Goal: Information Seeking & Learning: Learn about a topic

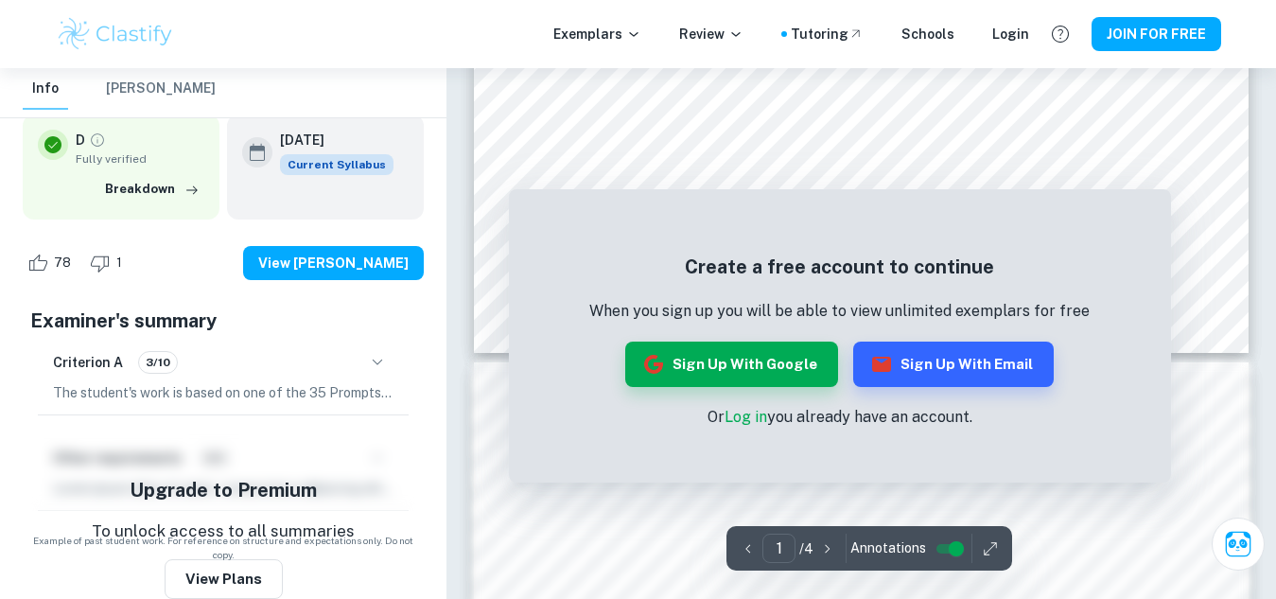
scroll to position [757, 0]
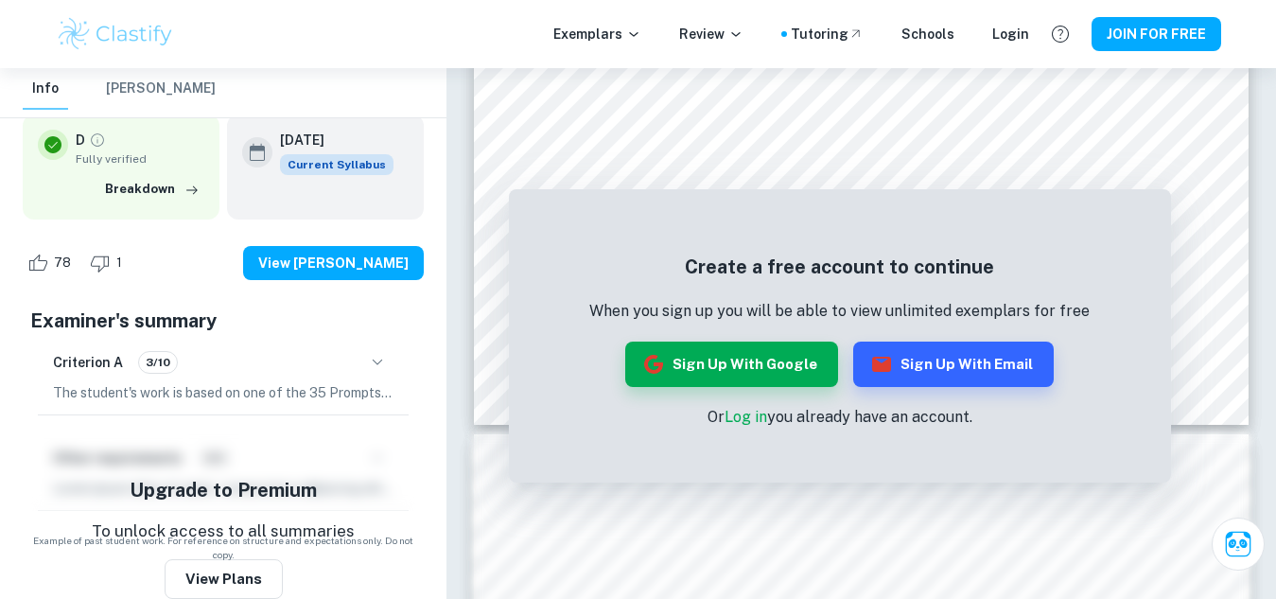
click at [152, 86] on button "[PERSON_NAME]" at bounding box center [161, 89] width 110 height 42
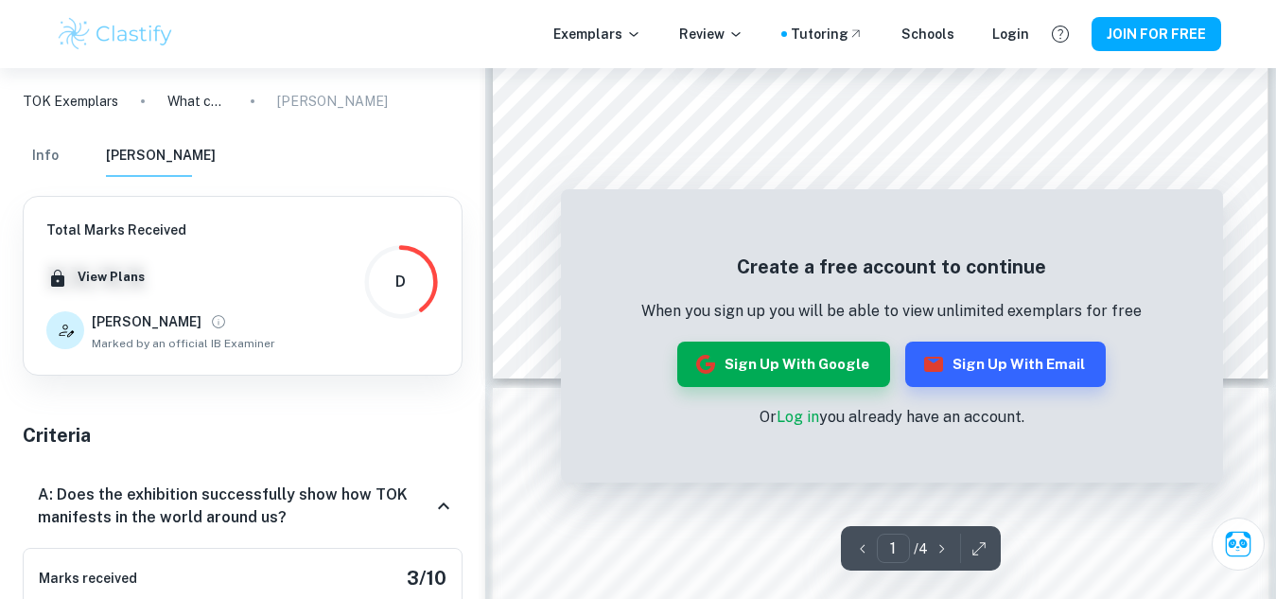
scroll to position [851, 0]
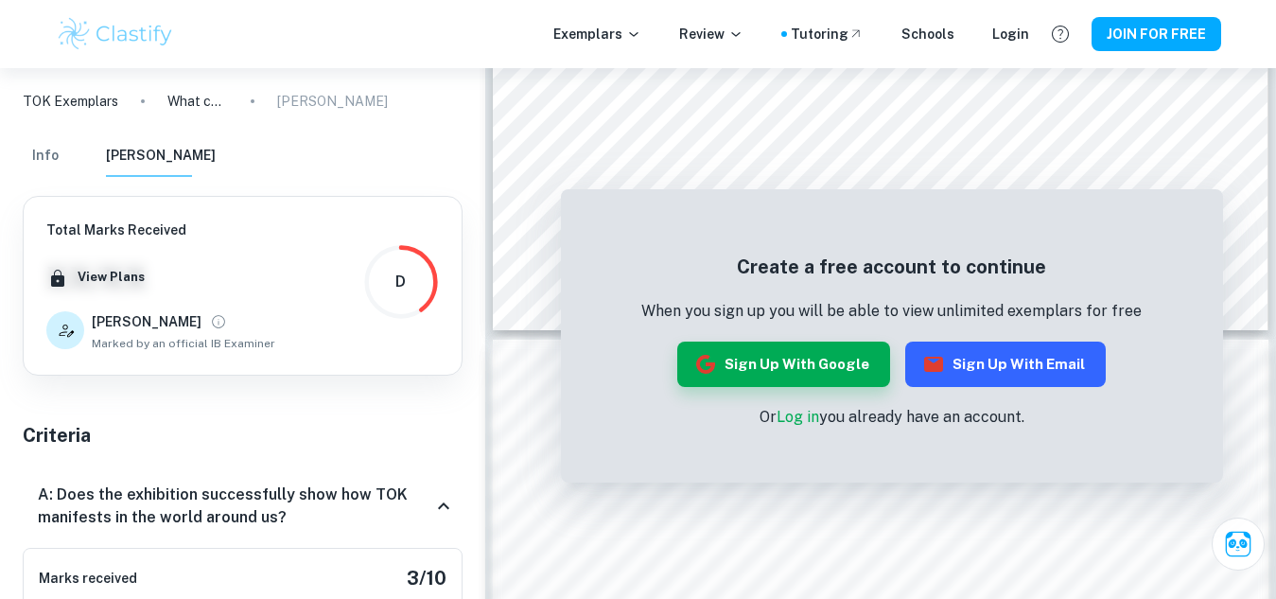
click at [959, 369] on button "Sign up with Email" at bounding box center [1005, 363] width 201 height 45
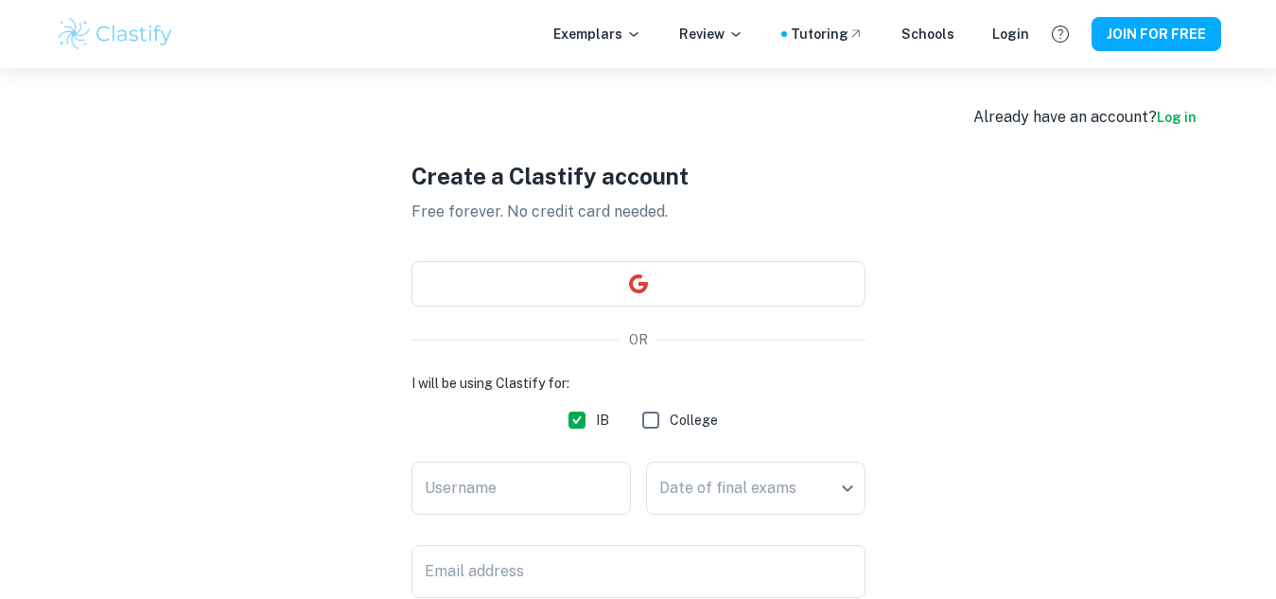
click at [1166, 116] on link "Log in" at bounding box center [1177, 117] width 40 height 15
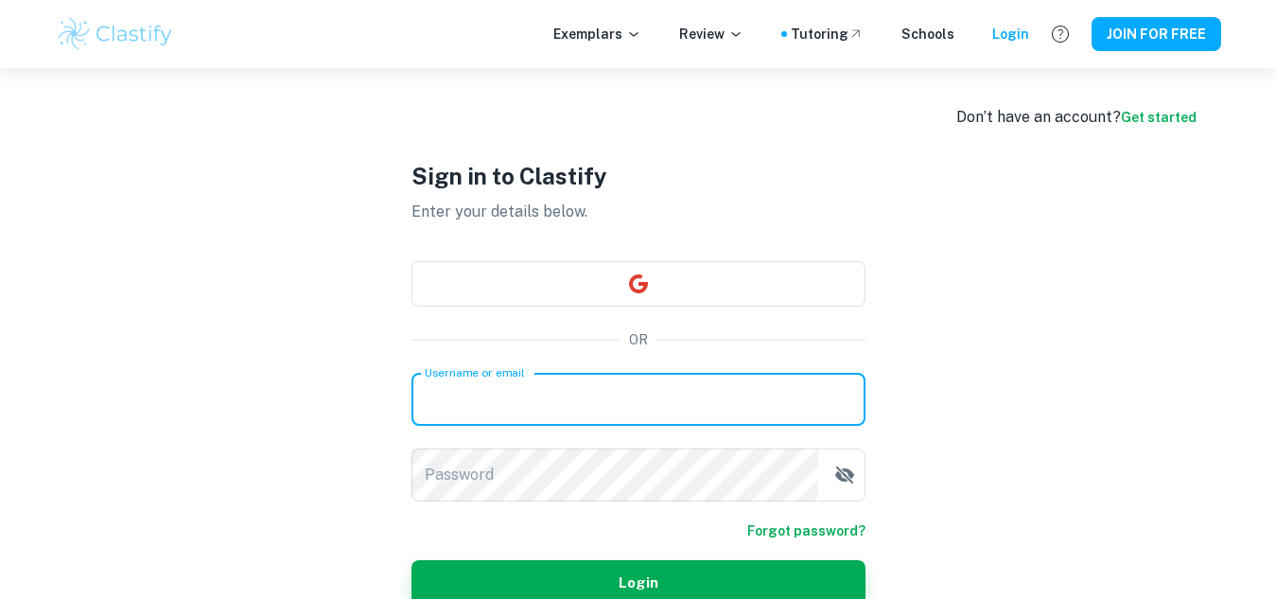
click at [580, 398] on input "Username or email" at bounding box center [638, 399] width 454 height 53
type input "frtszgn@outlook.com"
click at [796, 530] on link "Forgot password?" at bounding box center [806, 530] width 118 height 21
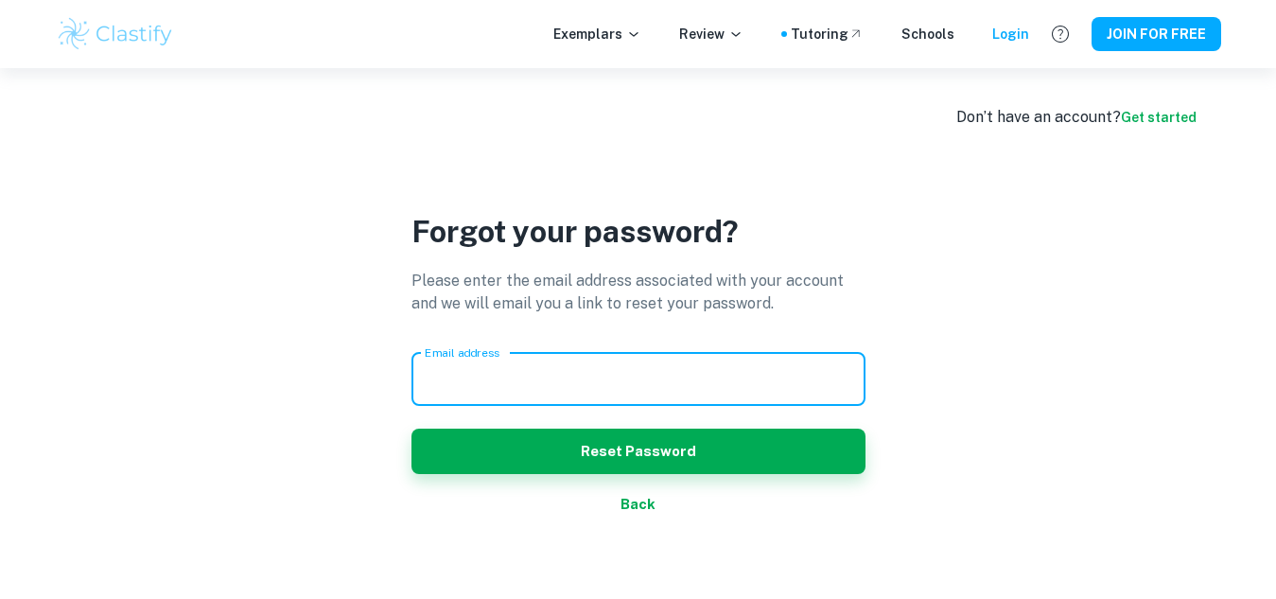
click at [626, 375] on input "Email address" at bounding box center [638, 379] width 454 height 53
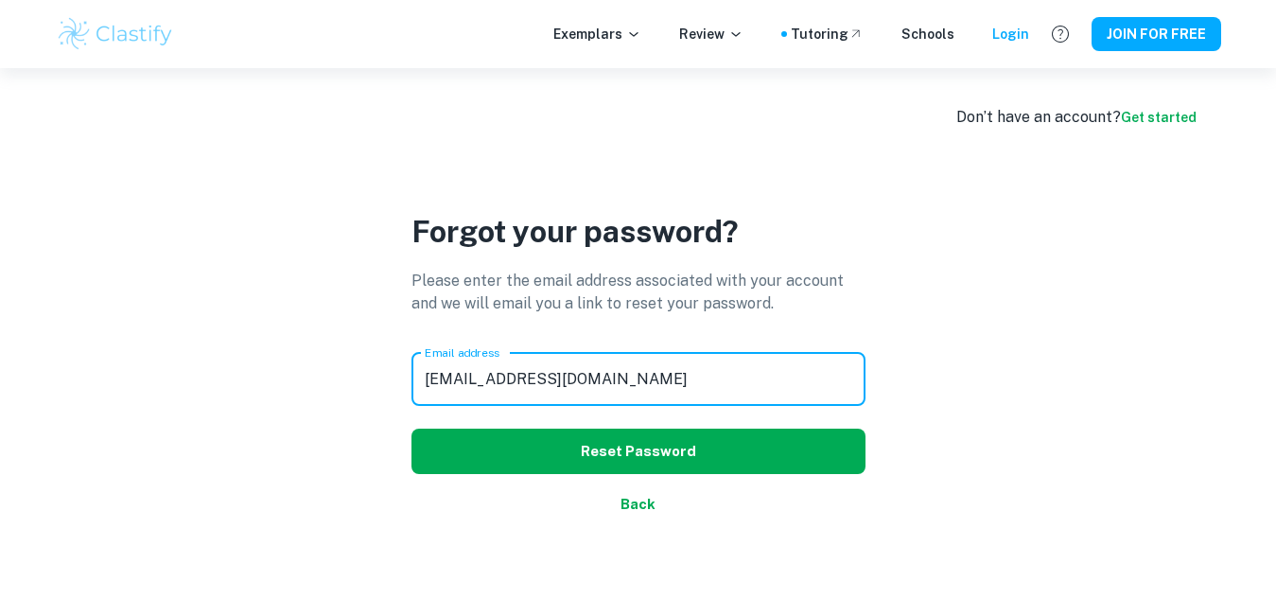
type input "frtszgn@outlook.com"
click at [564, 460] on button "Reset Password" at bounding box center [638, 450] width 454 height 45
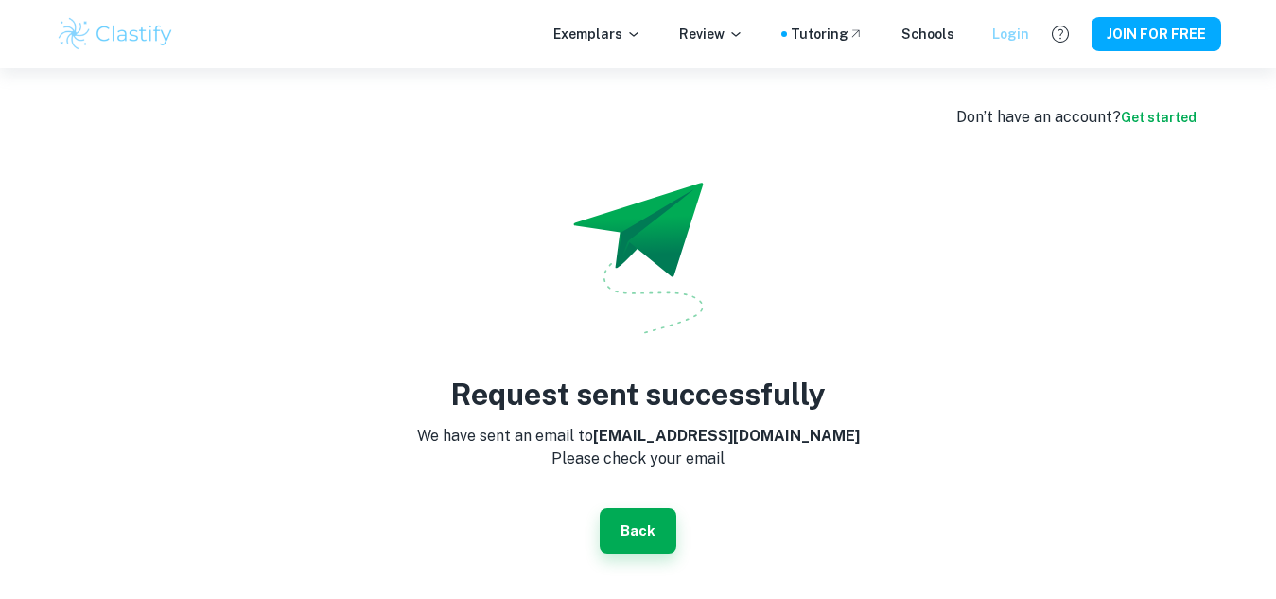
click at [1006, 34] on div "Login" at bounding box center [1010, 34] width 37 height 21
click at [1010, 36] on div "Login" at bounding box center [1010, 34] width 37 height 21
click at [647, 539] on button "Back" at bounding box center [638, 530] width 77 height 45
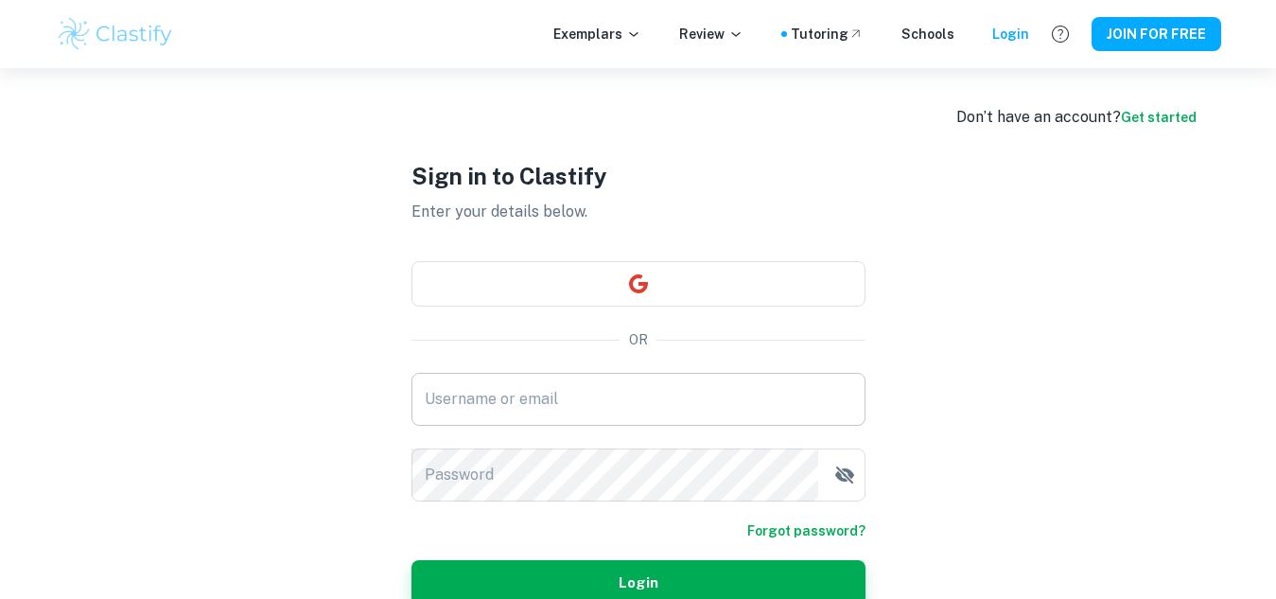
click at [568, 399] on input "Username or email" at bounding box center [638, 399] width 454 height 53
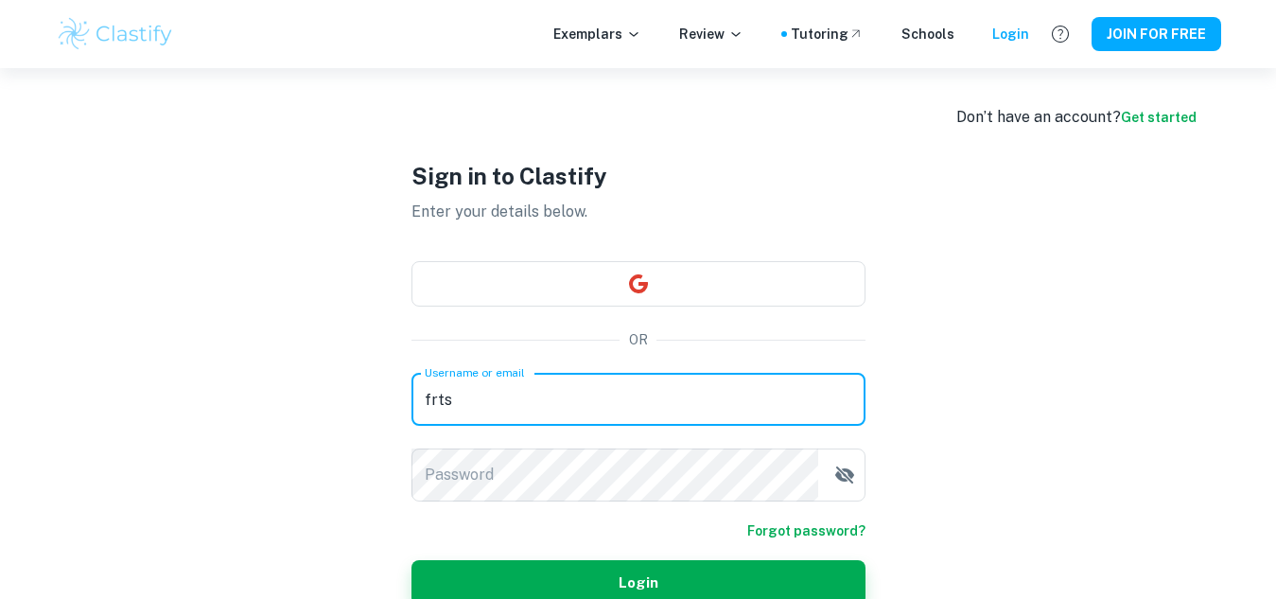
type input "frtszgn@outlook.com"
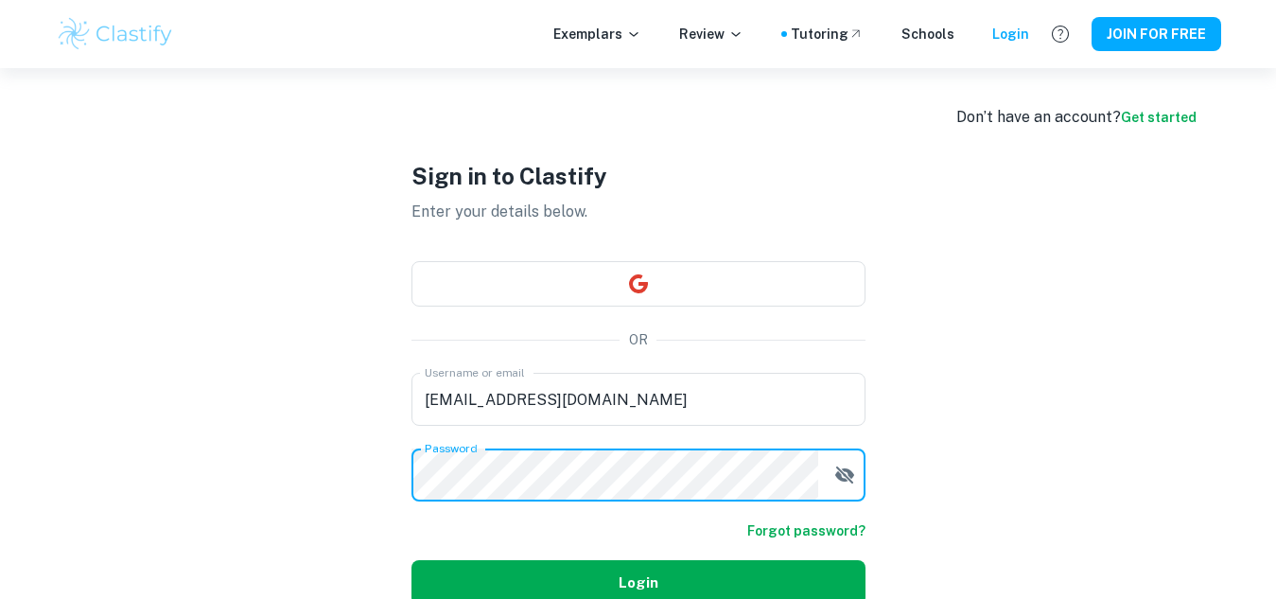
click at [616, 582] on button "Login" at bounding box center [638, 582] width 454 height 45
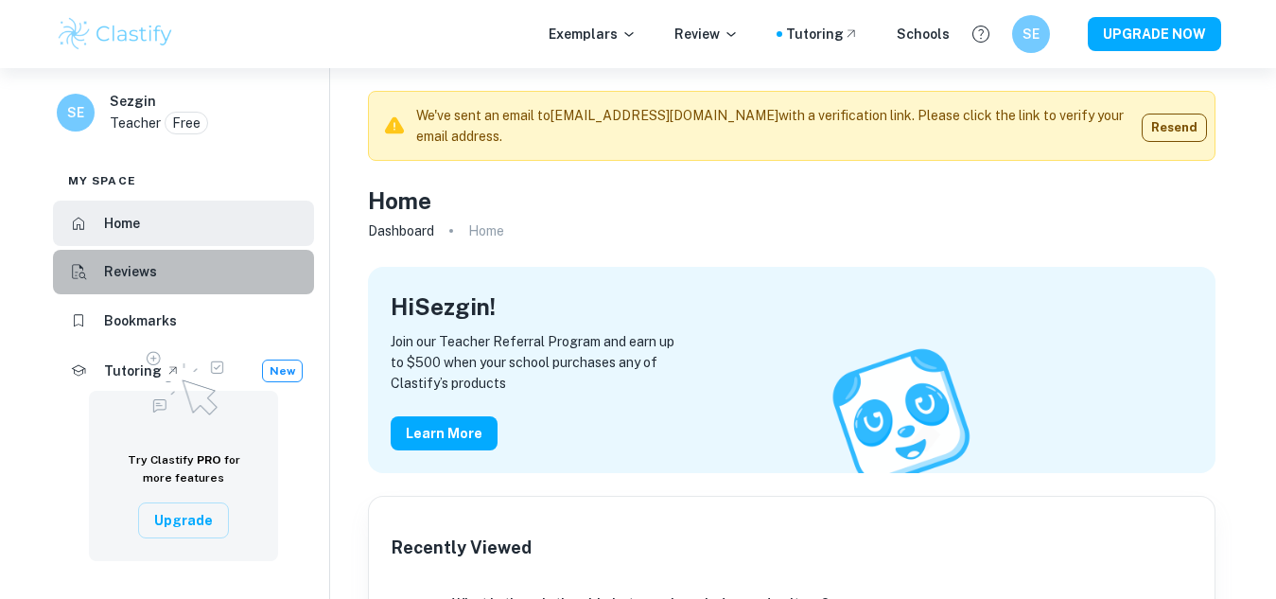
click at [147, 267] on h6 "Reviews" at bounding box center [130, 271] width 53 height 21
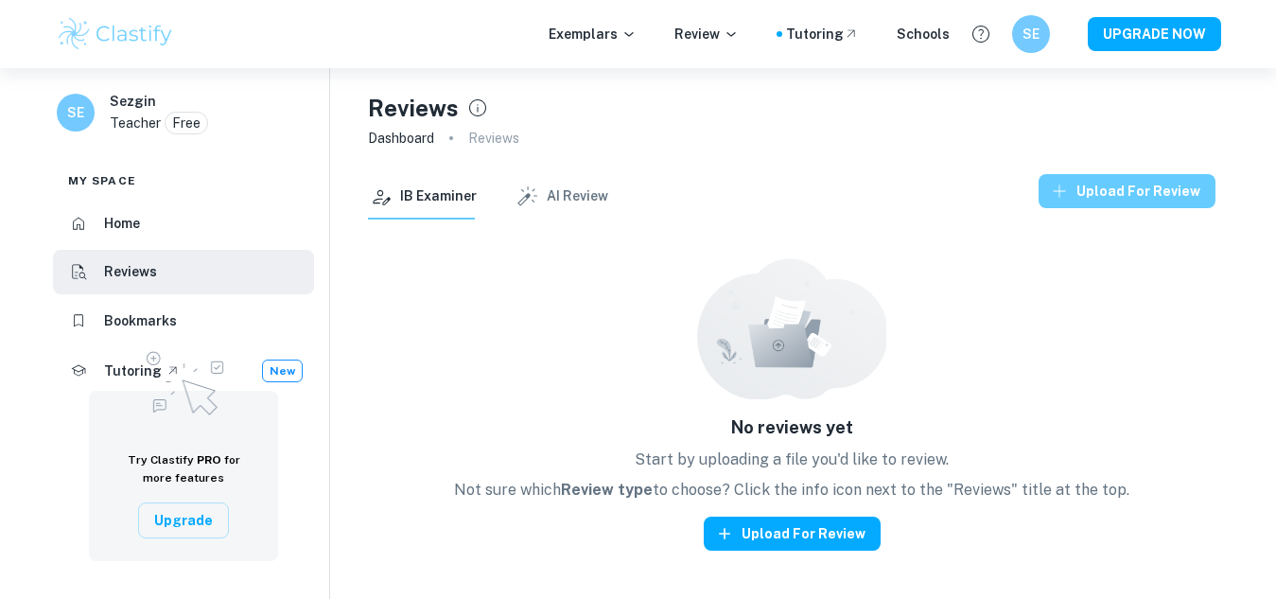
click at [1112, 188] on button "Upload for review" at bounding box center [1127, 191] width 177 height 34
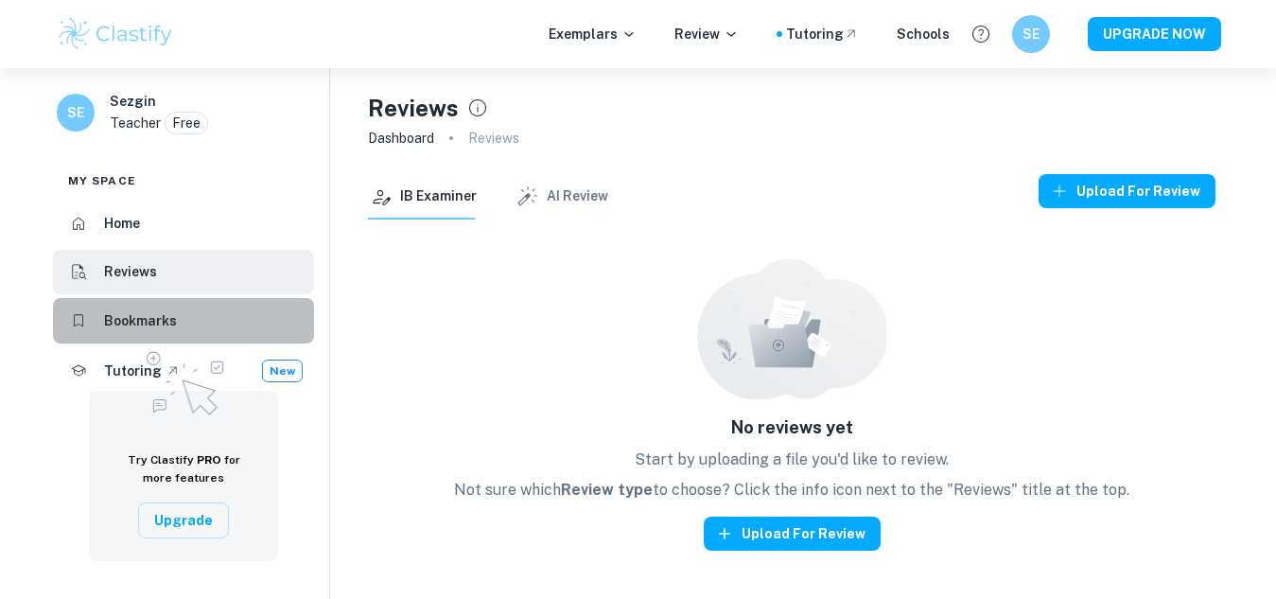
click at [155, 322] on h6 "Bookmarks" at bounding box center [140, 320] width 73 height 21
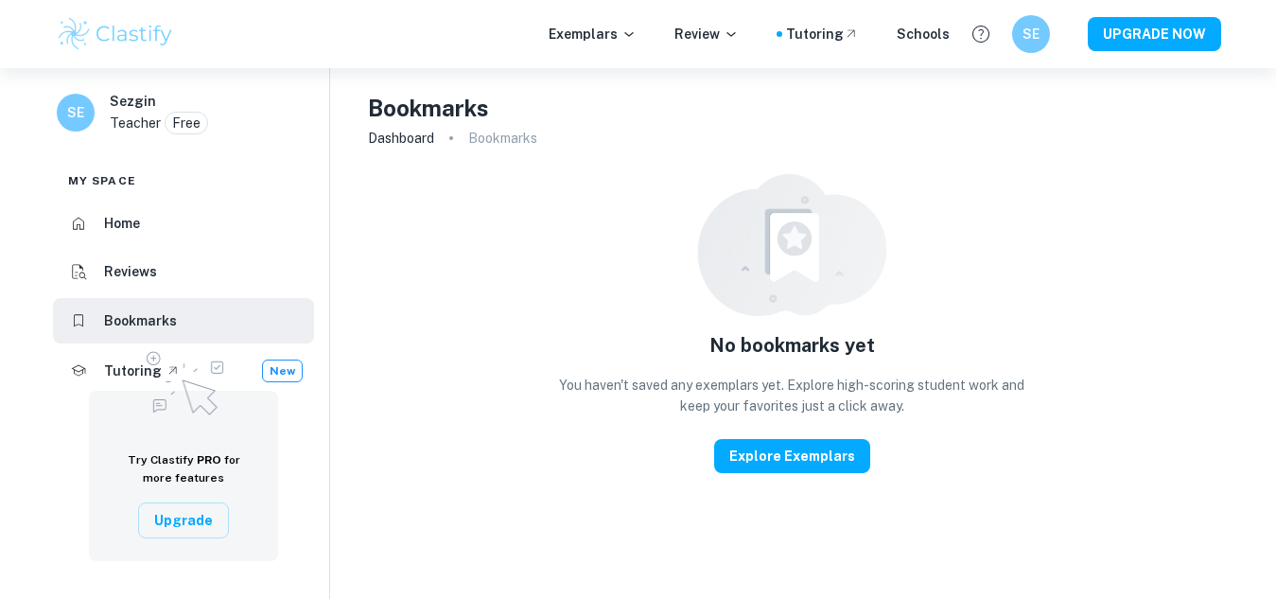
click at [136, 230] on h6 "Home" at bounding box center [122, 223] width 36 height 21
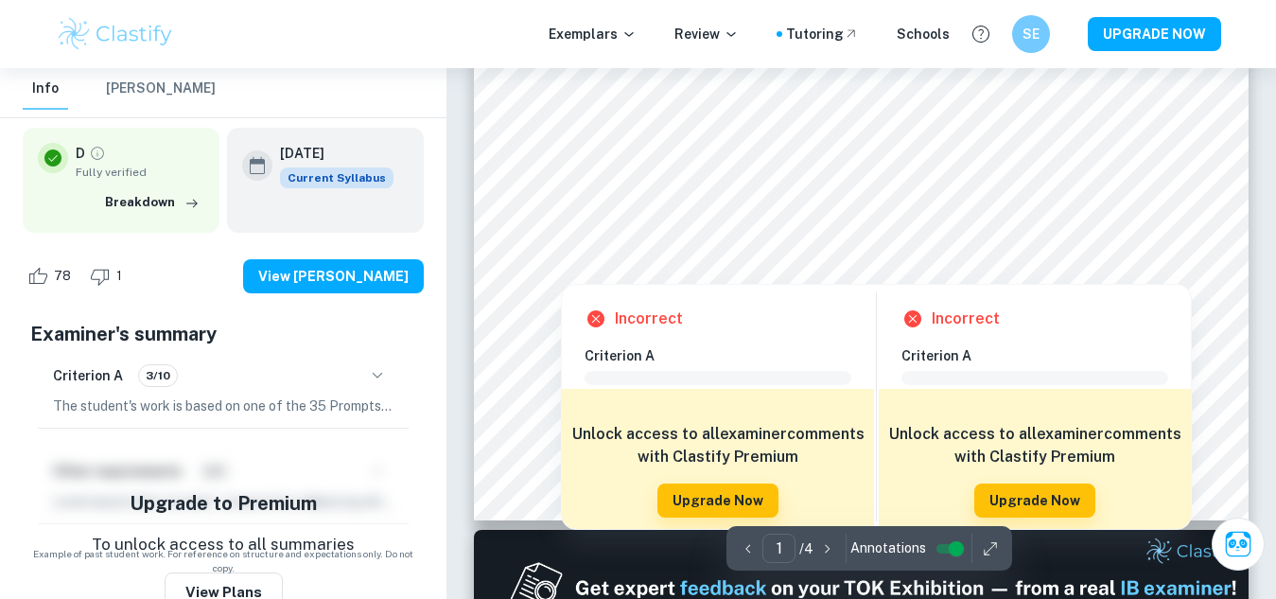
scroll to position [662, 0]
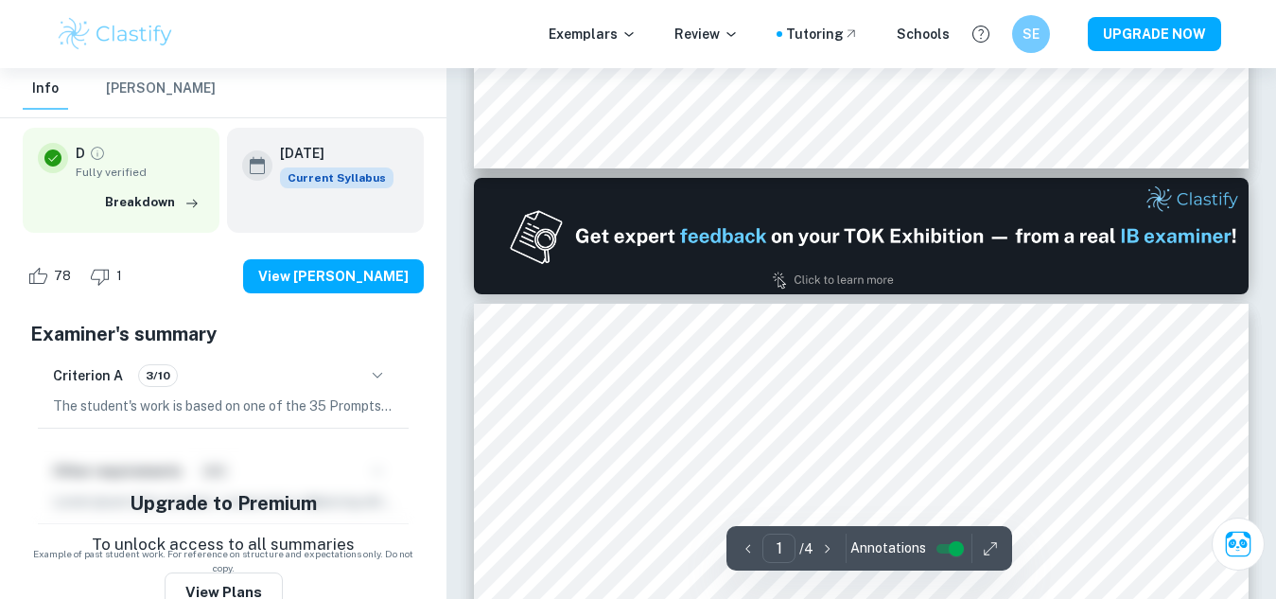
type input "2"
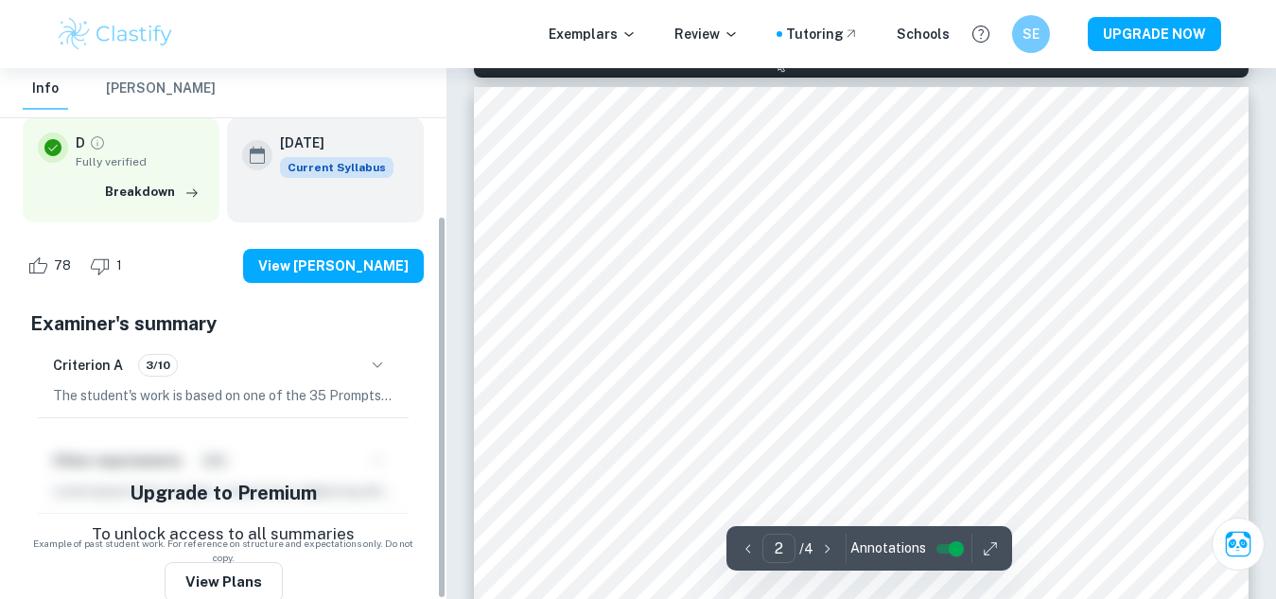
scroll to position [203, 0]
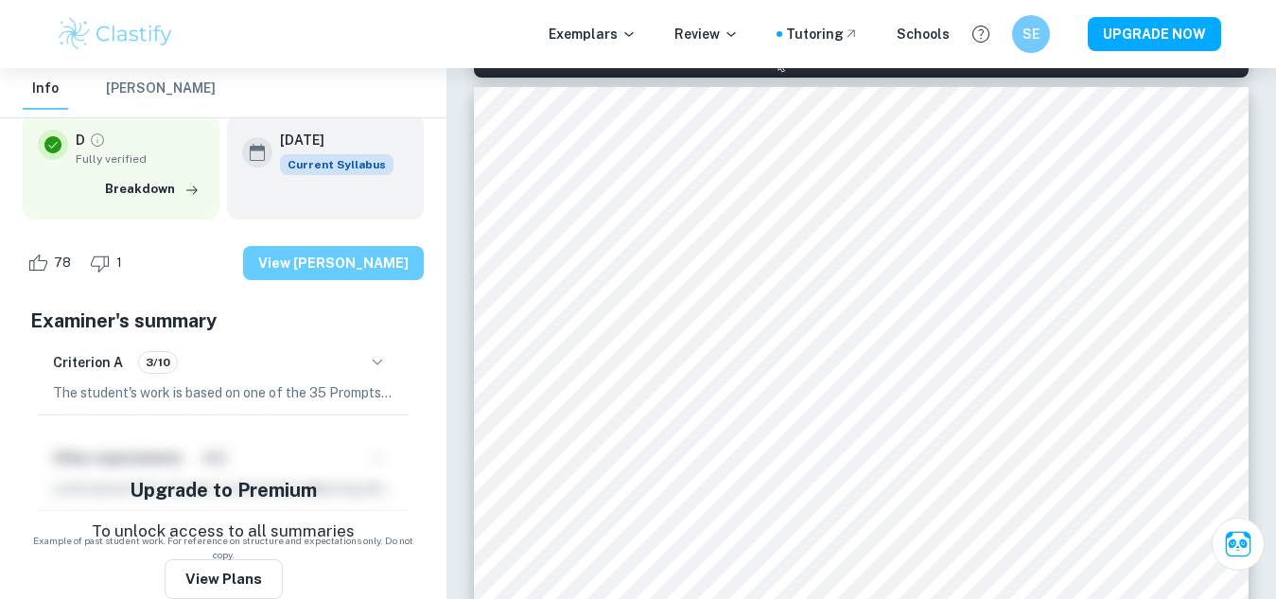
click at [358, 259] on button "View [PERSON_NAME]" at bounding box center [333, 263] width 181 height 34
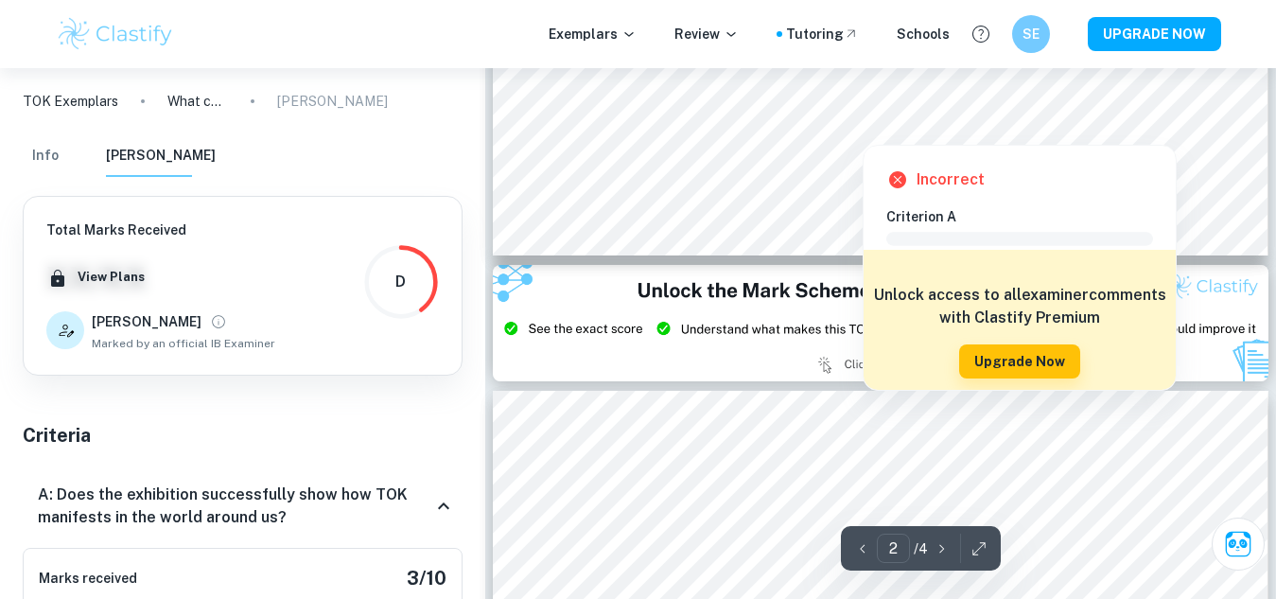
scroll to position [2200, 0]
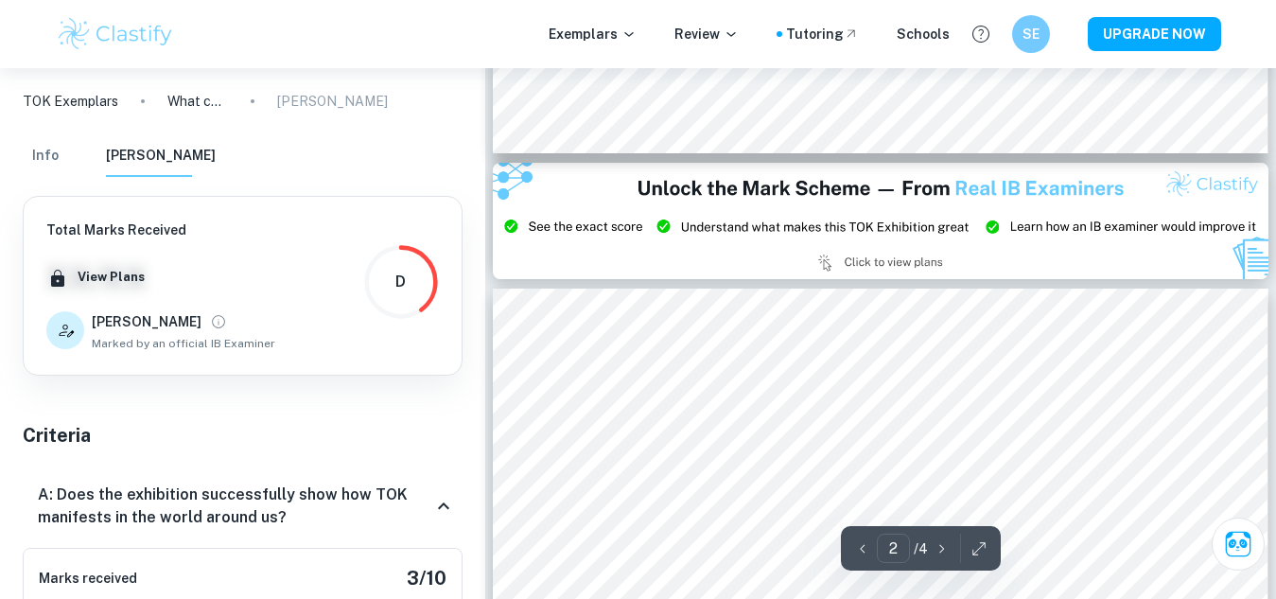
type input "3"
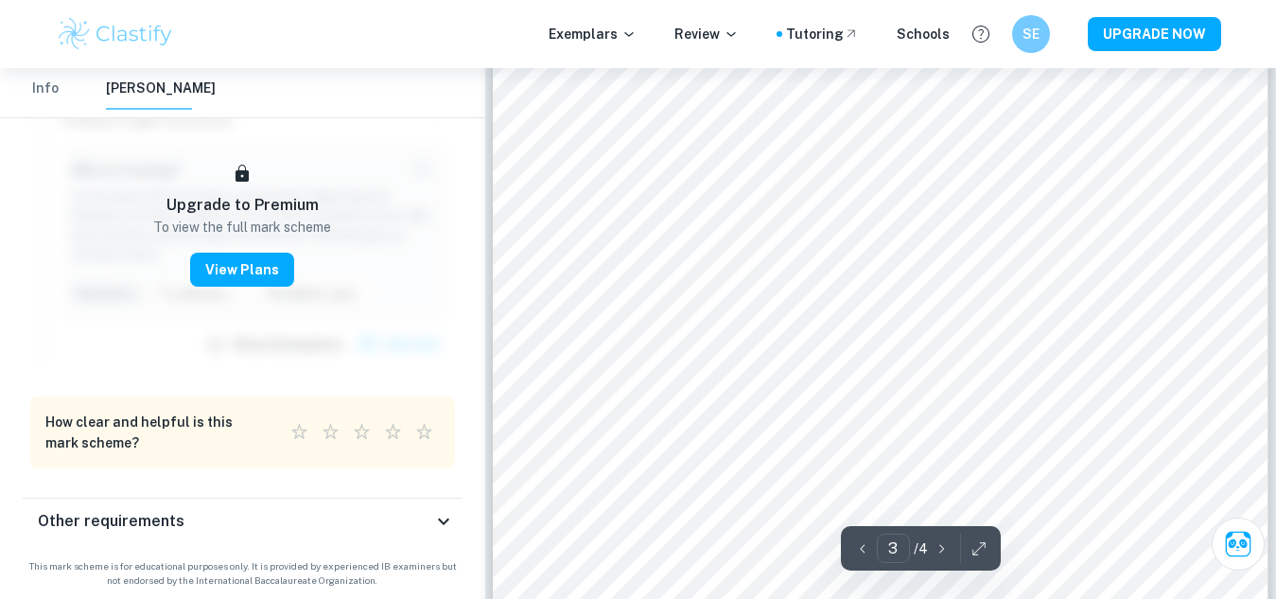
scroll to position [2768, 0]
click at [1138, 35] on button "UPGRADE NOW" at bounding box center [1154, 34] width 133 height 34
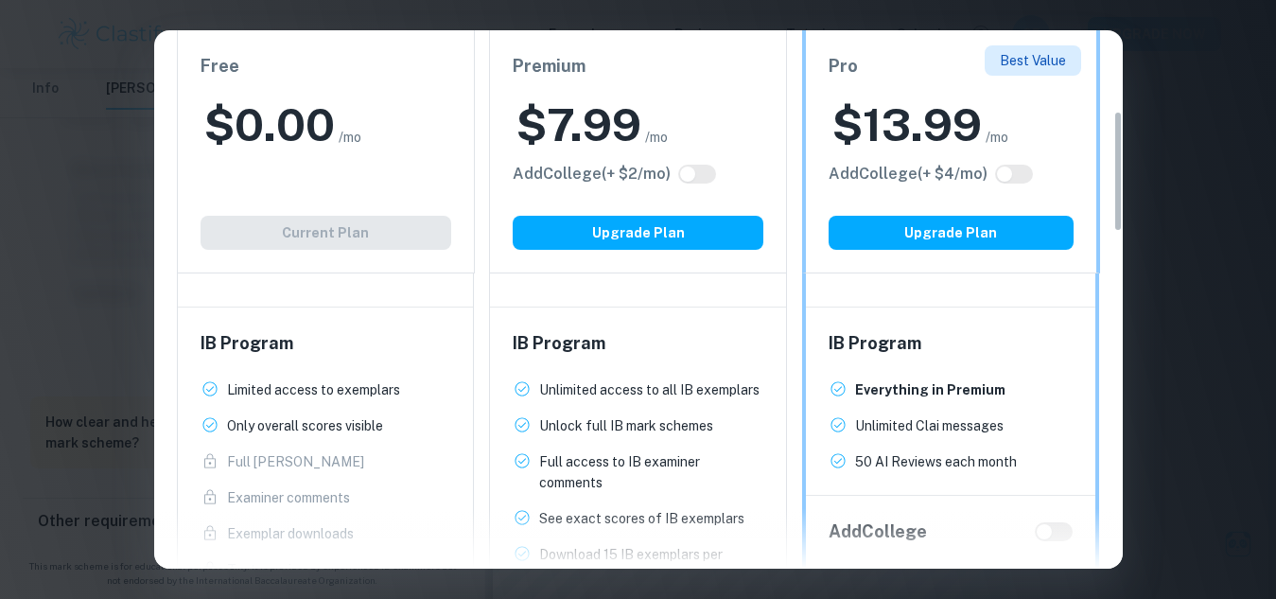
scroll to position [378, 0]
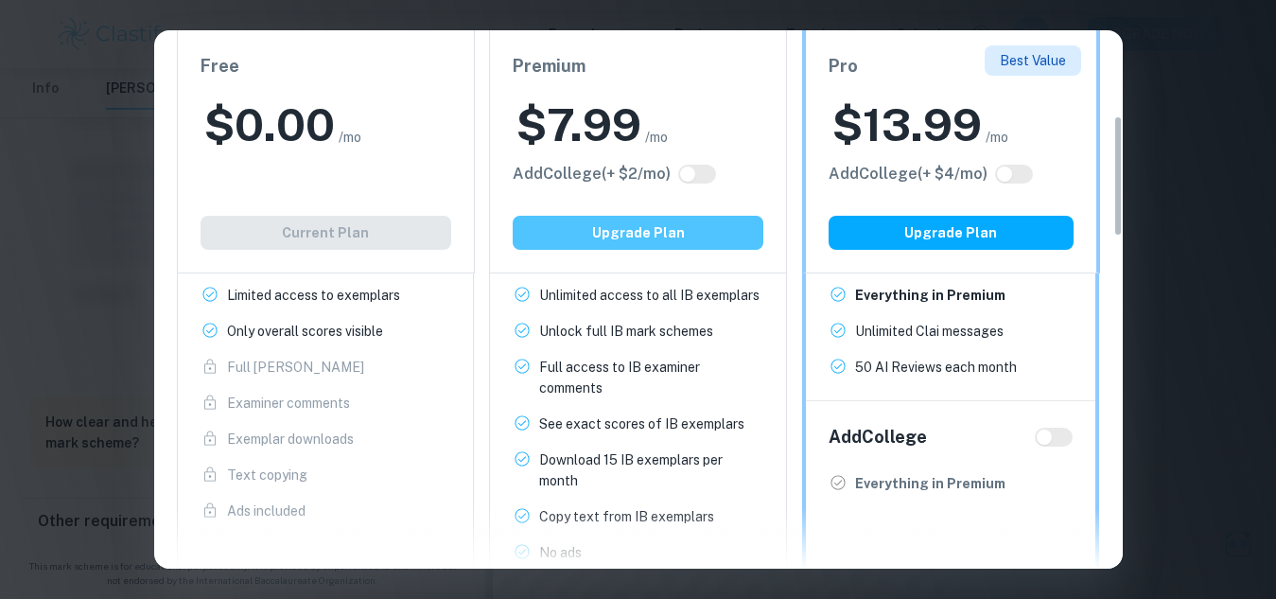
click at [662, 231] on button "Upgrade Plan" at bounding box center [638, 233] width 251 height 34
